Goal: Information Seeking & Learning: Check status

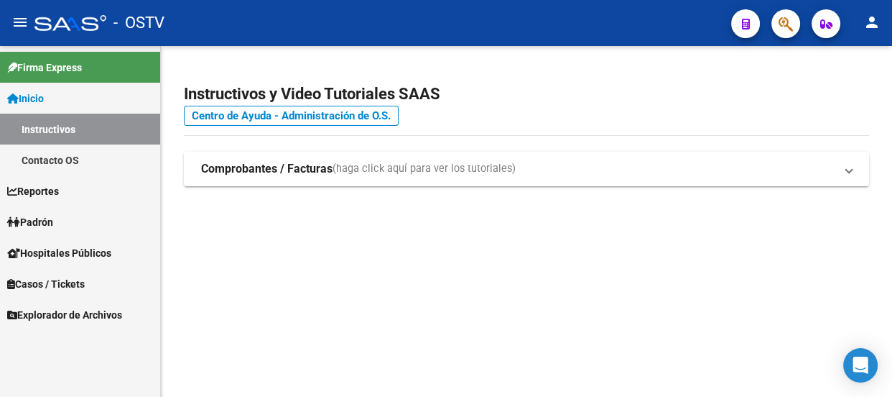
click at [41, 218] on span "Padrón" at bounding box center [30, 222] width 46 height 16
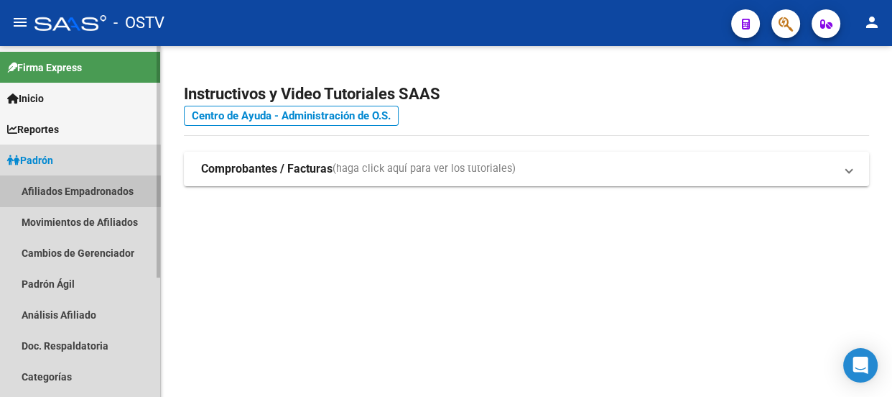
click at [95, 184] on link "Afiliados Empadronados" at bounding box center [80, 190] width 160 height 31
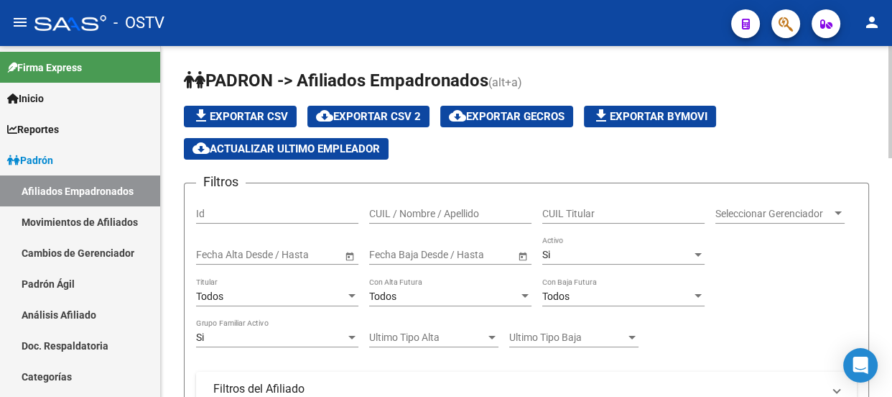
click at [588, 243] on div "Si Activo" at bounding box center [623, 250] width 162 height 29
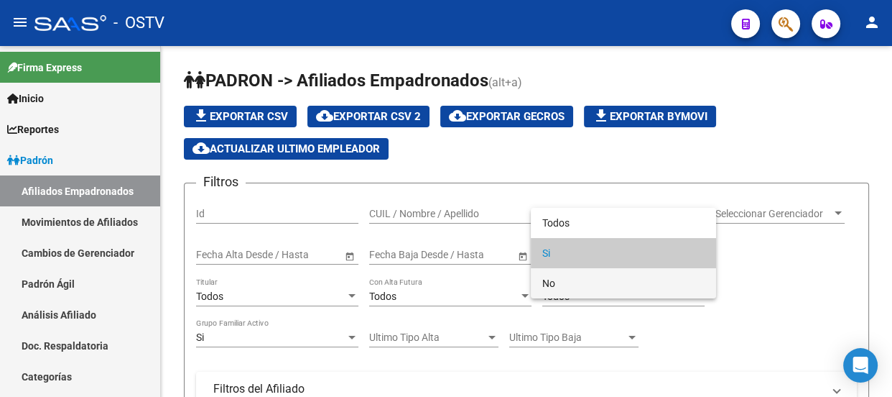
click at [588, 278] on span "No" at bounding box center [623, 283] width 162 height 30
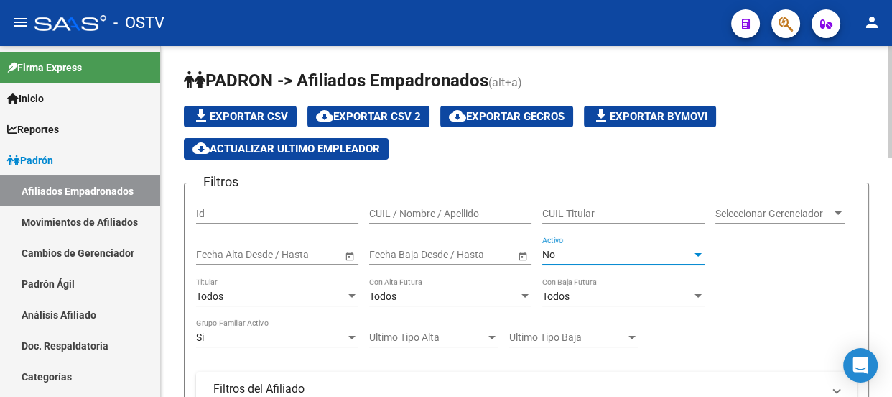
click at [417, 251] on input "text" at bounding box center [395, 255] width 52 height 12
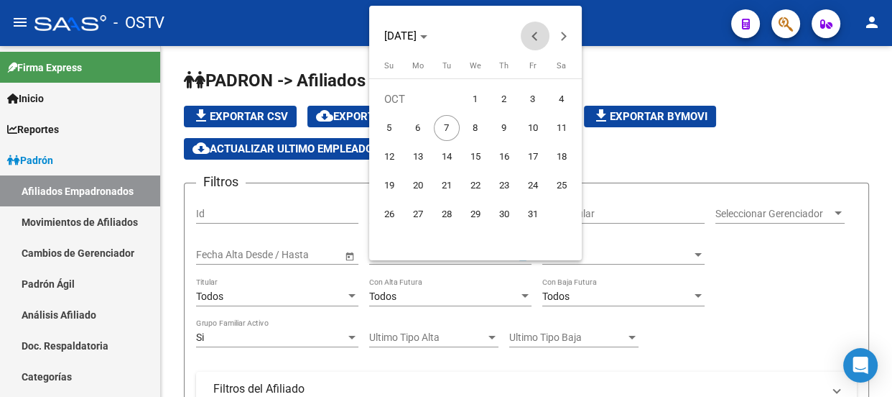
click at [532, 29] on span "Previous month" at bounding box center [535, 36] width 29 height 29
click at [417, 130] on span "1" at bounding box center [418, 128] width 26 height 26
type input "[DATE]"
click at [570, 36] on span "Next month" at bounding box center [564, 36] width 29 height 29
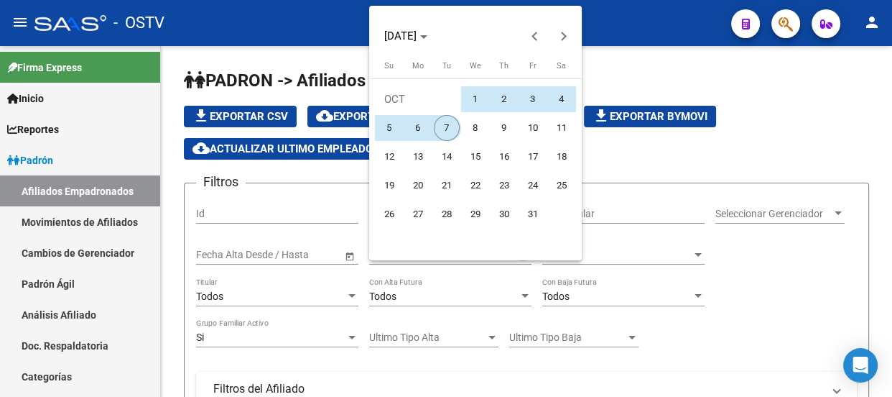
click at [444, 129] on span "7" at bounding box center [447, 128] width 26 height 26
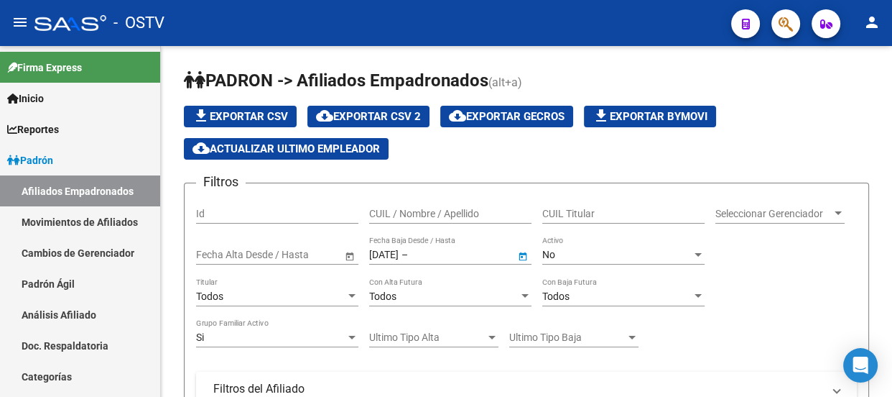
type input "[DATE]"
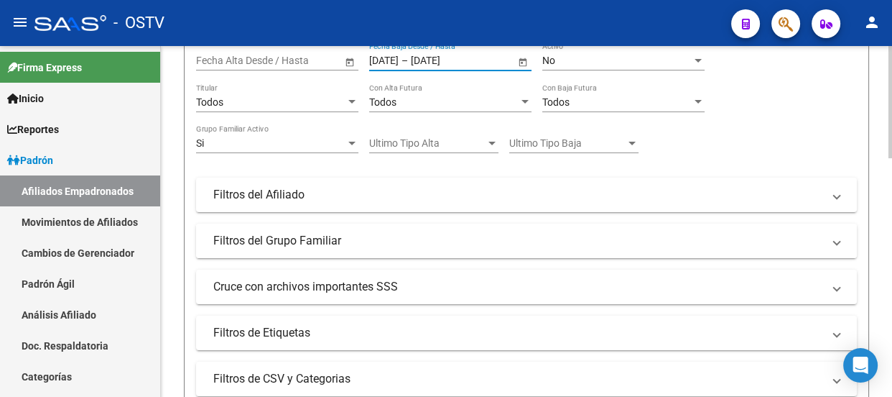
scroll to position [195, 0]
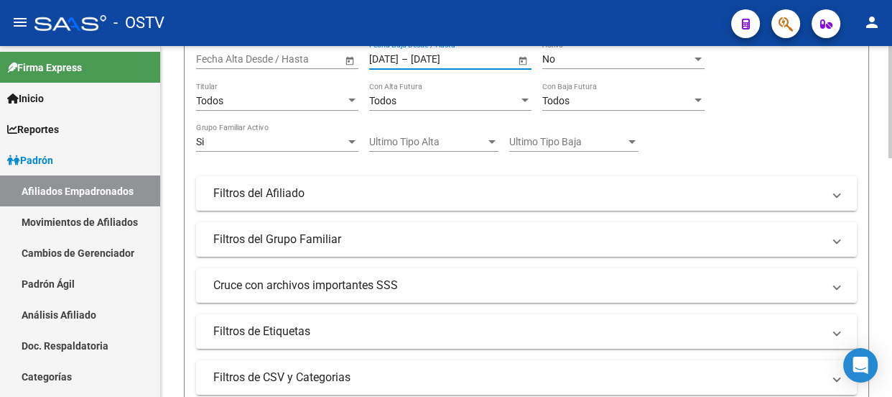
click at [236, 136] on div "Si" at bounding box center [270, 142] width 149 height 12
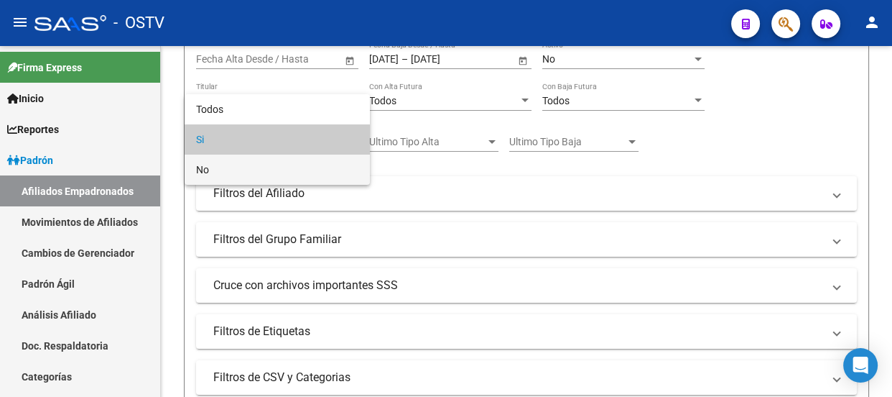
click at [238, 164] on span "No" at bounding box center [277, 169] width 162 height 30
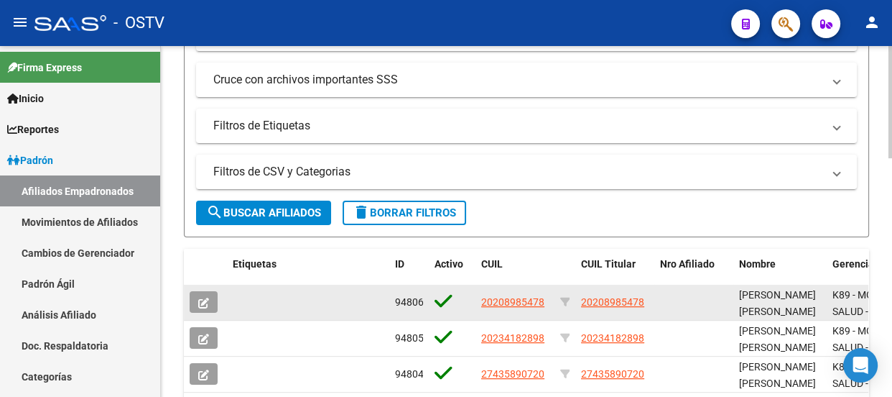
scroll to position [457, 0]
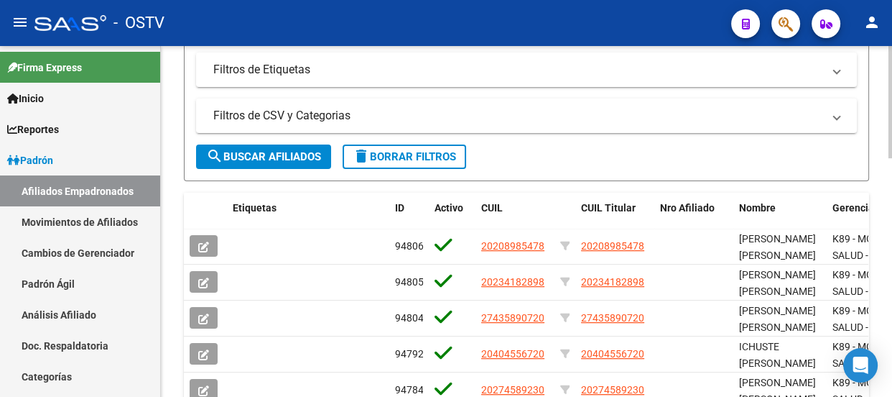
click at [244, 144] on button "search Buscar Afiliados" at bounding box center [263, 156] width 135 height 24
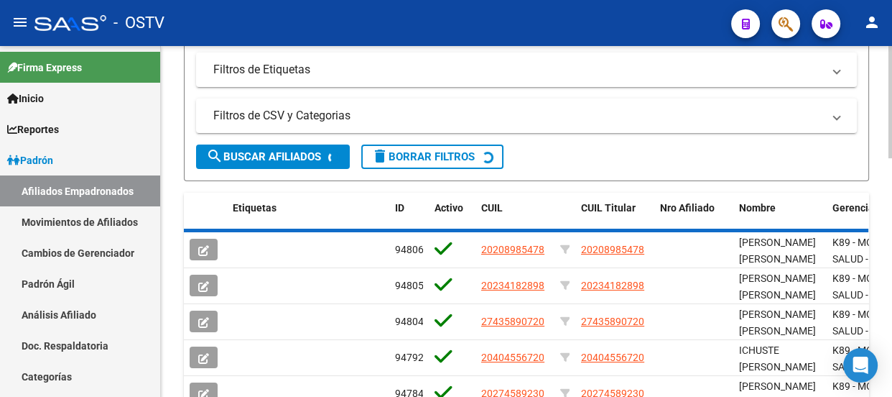
scroll to position [405, 0]
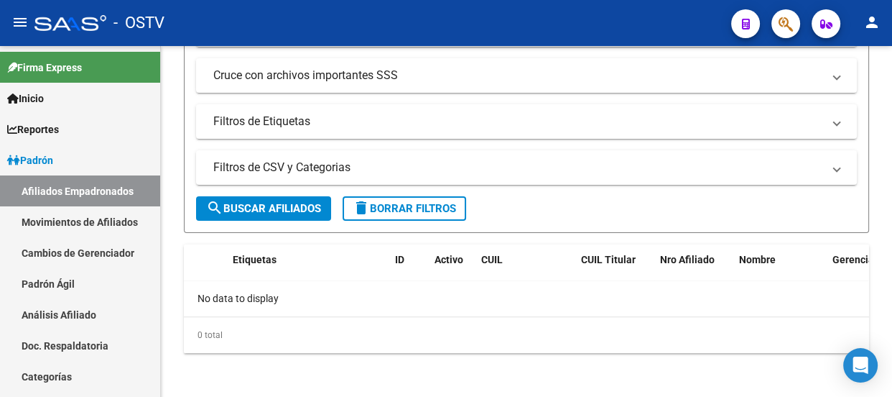
click at [390, 27] on div "- OSTV" at bounding box center [376, 23] width 685 height 32
